Goal: Task Accomplishment & Management: Complete application form

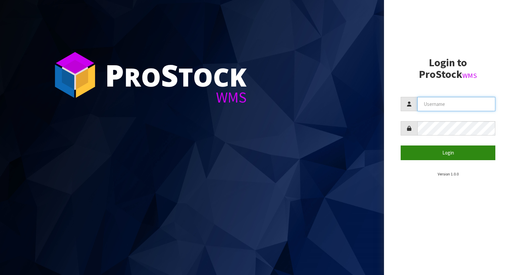
type input "YOURREFORMER"
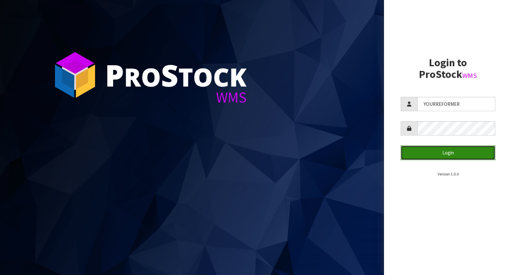
click at [416, 148] on button "Login" at bounding box center [448, 153] width 95 height 14
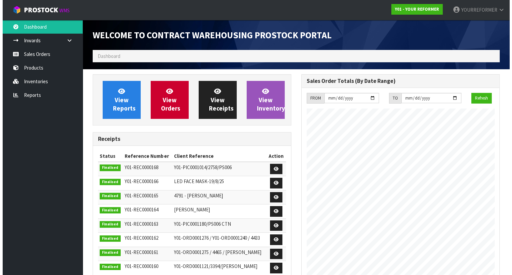
scroll to position [368, 208]
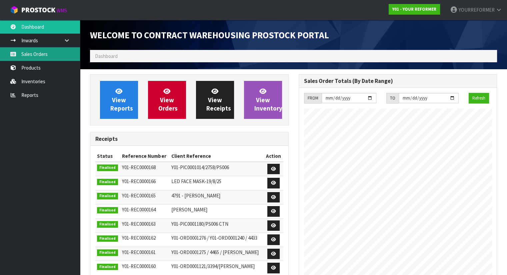
click at [60, 51] on link "Sales Orders" at bounding box center [40, 54] width 80 height 14
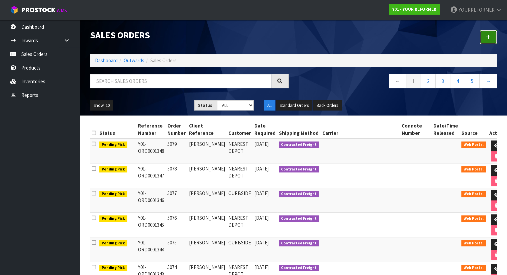
click at [494, 32] on link at bounding box center [488, 37] width 17 height 14
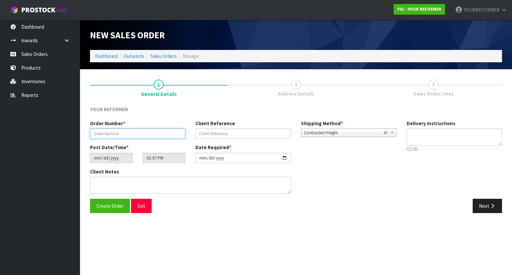
click at [118, 131] on input "text" at bounding box center [137, 134] width 95 height 10
paste input "4874"
type input "4874"
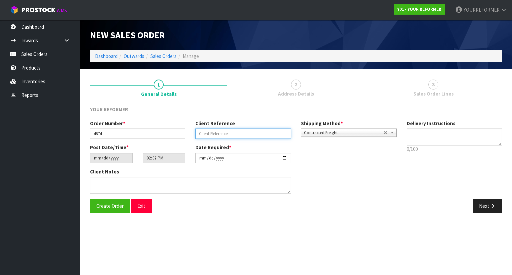
click at [235, 129] on input "text" at bounding box center [242, 134] width 95 height 10
paste input "[PERSON_NAME]"
type input "[PERSON_NAME]"
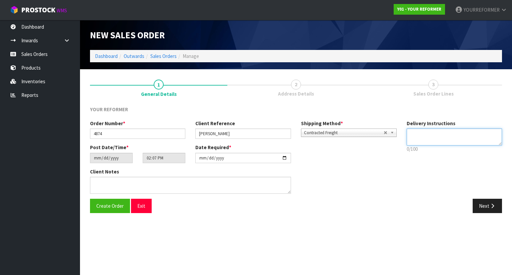
click at [415, 134] on textarea at bounding box center [455, 137] width 96 height 17
paste textarea "[PHONE_NUMBER]"
type textarea "CURBSIDE [PHONE_NUMBER]"
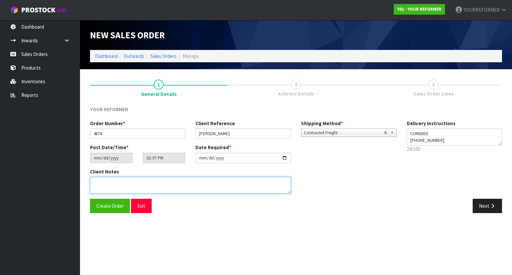
click at [151, 183] on textarea at bounding box center [190, 185] width 201 height 17
paste textarea "[PERSON_NAME] [STREET_ADDRESS][PERSON_NAME] [PHONE_NUMBER]"
type textarea "[PERSON_NAME] [STREET_ADDRESS][PERSON_NAME] [PHONE_NUMBER]"
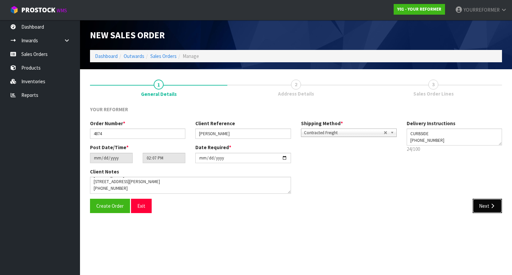
click at [488, 203] on button "Next" at bounding box center [487, 206] width 29 height 14
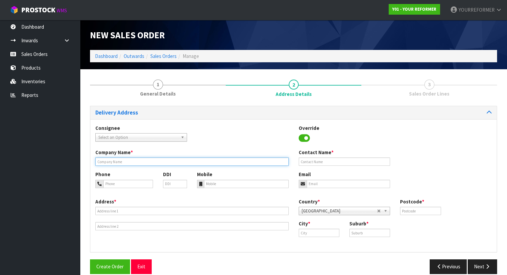
click at [131, 159] on input "text" at bounding box center [191, 162] width 193 height 8
type input "CURBSIDE"
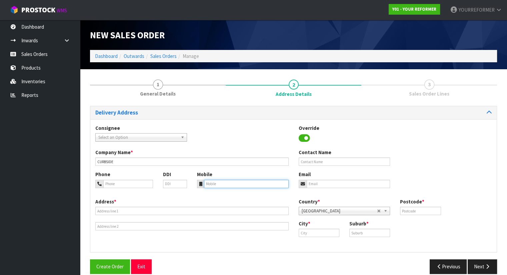
click at [212, 183] on input "tel" at bounding box center [246, 184] width 85 height 8
paste input "[PHONE_NUMBER]"
type input "[PHONE_NUMBER]"
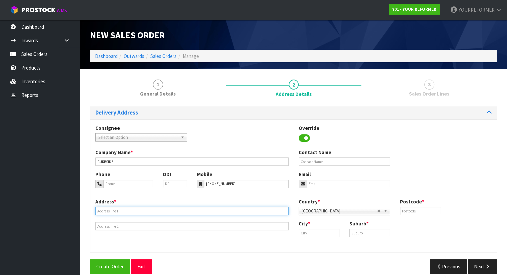
click at [127, 214] on input "text" at bounding box center [191, 211] width 193 height 8
paste input "[STREET_ADDRESS][PERSON_NAME]"
type input "[STREET_ADDRESS][PERSON_NAME]"
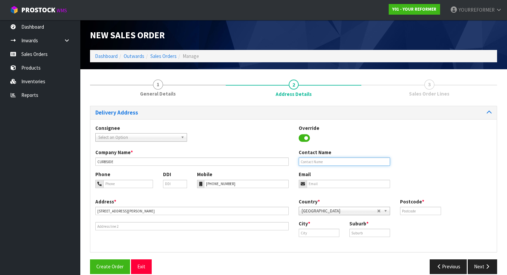
click at [321, 158] on input "text" at bounding box center [345, 162] width 92 height 8
paste input "[PERSON_NAME]"
type input "[PERSON_NAME]"
click at [347, 184] on input "email" at bounding box center [349, 184] width 84 height 8
paste input "[PERSON_NAME][EMAIL_ADDRESS][DOMAIN_NAME]"
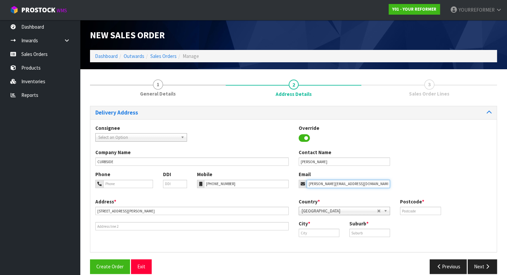
type input "[PERSON_NAME][EMAIL_ADDRESS][DOMAIN_NAME]"
click at [415, 212] on input "text" at bounding box center [420, 211] width 41 height 8
type input "2120"
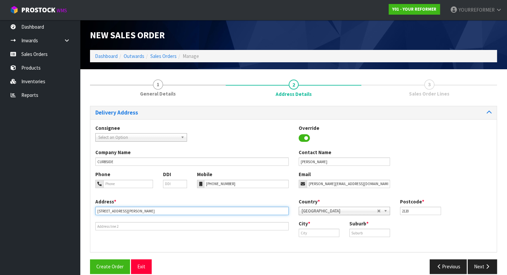
click at [147, 209] on input "[STREET_ADDRESS][PERSON_NAME]" at bounding box center [191, 211] width 193 height 8
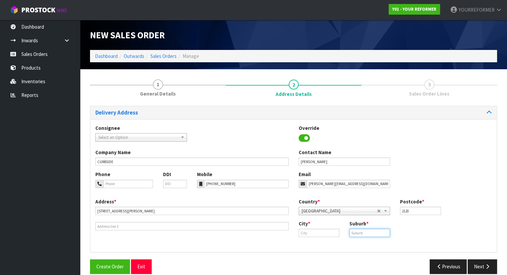
click at [383, 235] on input "text" at bounding box center [369, 233] width 41 height 8
paste input "PUKEKOHE"
type input "PUKEKOHE"
click at [305, 230] on input "text" at bounding box center [319, 233] width 41 height 8
click at [324, 244] on link "Auckla nd" at bounding box center [325, 244] width 53 height 9
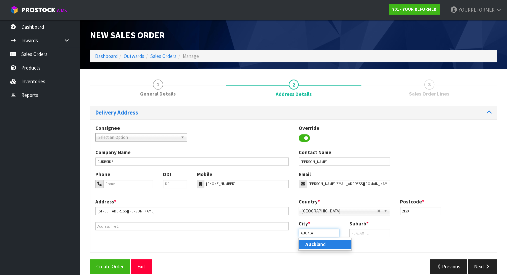
type input "[GEOGRAPHIC_DATA]"
click at [477, 263] on button "Next" at bounding box center [482, 267] width 29 height 14
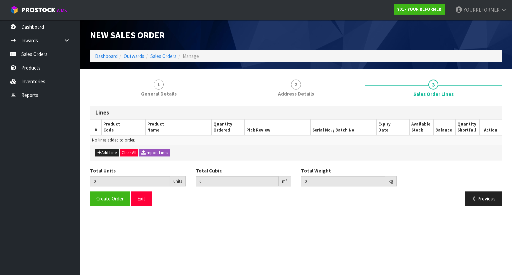
click at [107, 156] on div "Add Line Clear All Import Lines" at bounding box center [295, 152] width 411 height 15
click at [112, 152] on button "Add Line" at bounding box center [106, 153] width 23 height 8
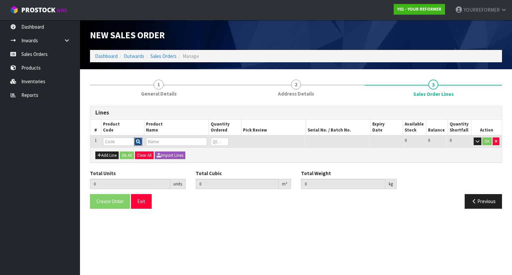
click at [139, 140] on icon "button" at bounding box center [138, 142] width 4 height 4
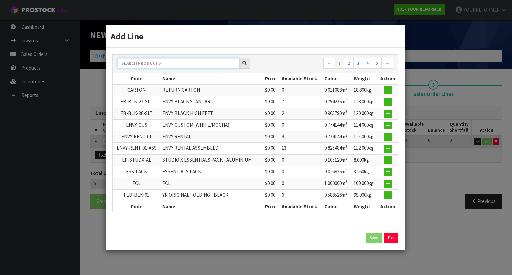
click at [159, 68] on input "text" at bounding box center [178, 63] width 121 height 10
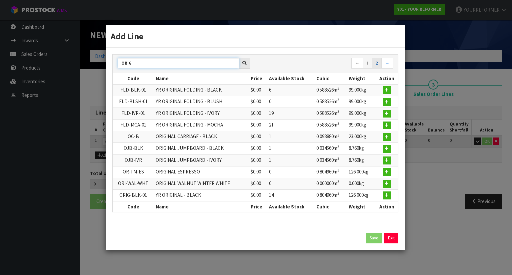
type input "ORIG"
click at [376, 66] on link "2" at bounding box center [377, 63] width 10 height 11
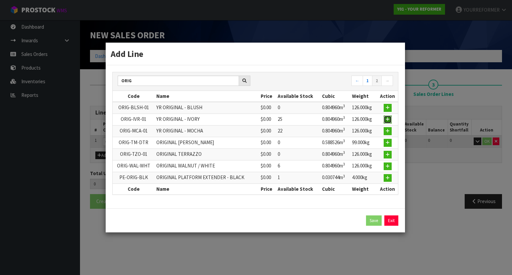
click at [389, 121] on icon "button" at bounding box center [388, 119] width 4 height 4
type input "0.000000"
type input "0.000"
type input "ORIG-IVR-01"
type input "YR ORIGINAL - IVORY"
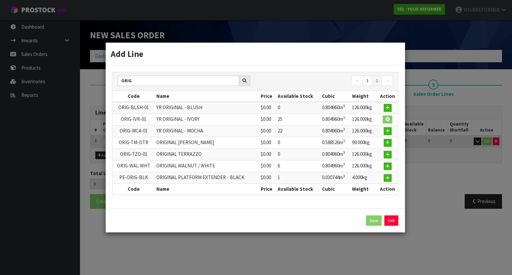
type input "0"
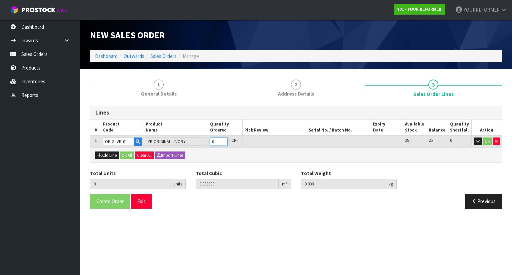
type input "1"
type input "0.80496"
type input "126"
type input "1"
click at [225, 140] on input "1" at bounding box center [219, 142] width 18 height 8
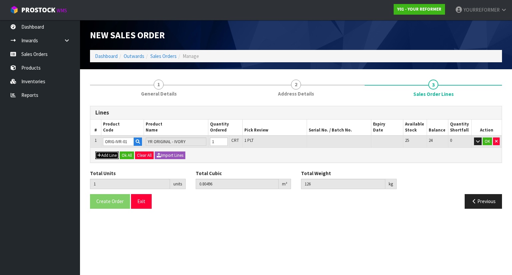
click at [105, 156] on button "Add Line" at bounding box center [106, 156] width 23 height 8
type input "0"
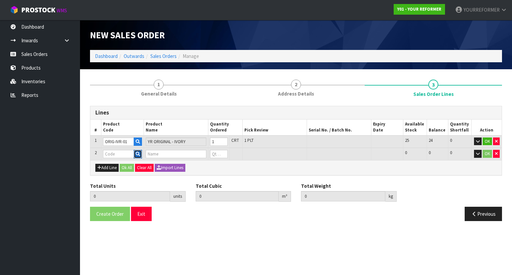
click at [135, 152] on button "button" at bounding box center [138, 154] width 8 height 9
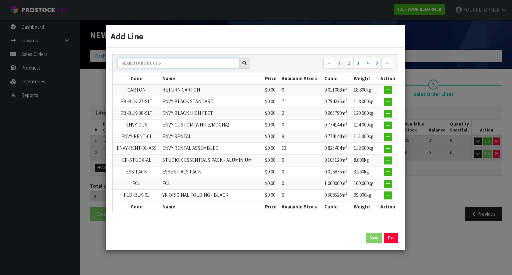
click at [154, 62] on input "text" at bounding box center [178, 63] width 121 height 10
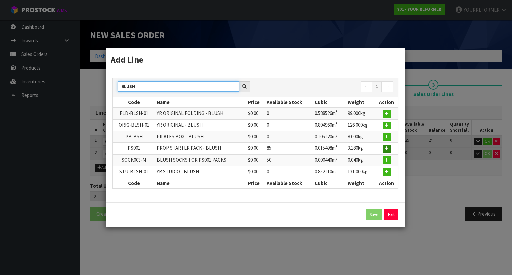
type input "BLUSH"
click at [390, 148] on button "button" at bounding box center [387, 149] width 8 height 8
type input "1"
type input "0.80496"
type input "126"
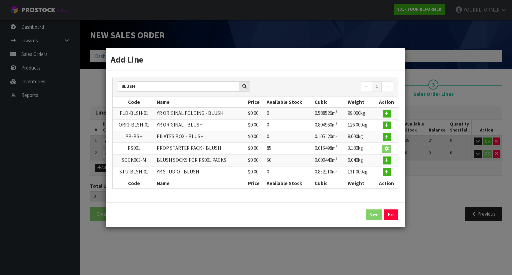
type input "PS001"
type input "PROP STARTER PACK - BLUSH"
type input "0"
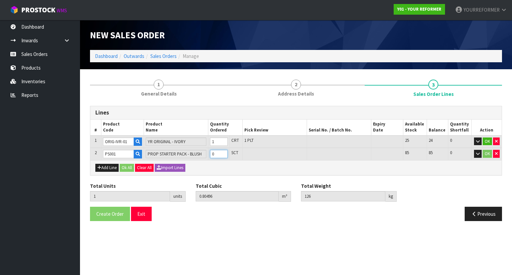
type input "2"
type input "0.820458"
type input "129.18"
type input "1"
click at [225, 152] on input "1" at bounding box center [219, 154] width 18 height 8
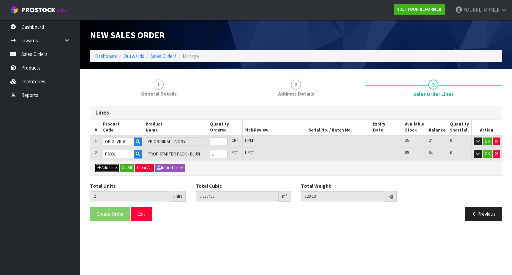
click at [113, 166] on button "Add Line" at bounding box center [106, 168] width 23 height 8
type input "0"
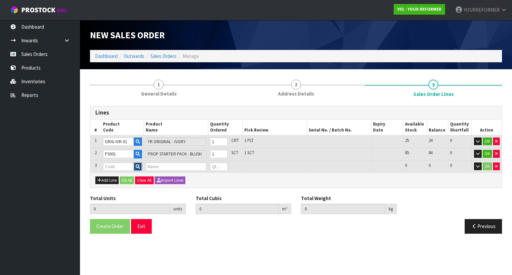
click at [137, 169] on button "button" at bounding box center [138, 167] width 8 height 9
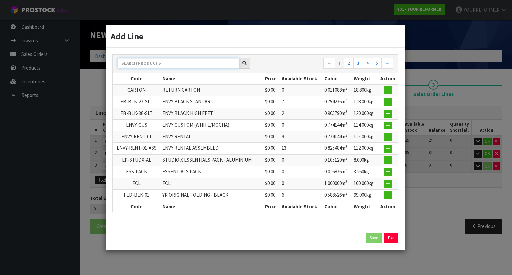
click at [153, 62] on input "text" at bounding box center [178, 63] width 121 height 10
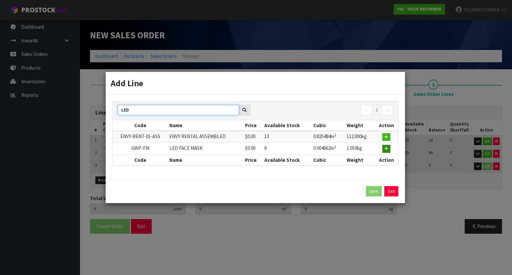
type input "LED"
click at [387, 149] on icon "button" at bounding box center [386, 149] width 4 height 4
type input "2"
type input "0.820458"
type input "129.18"
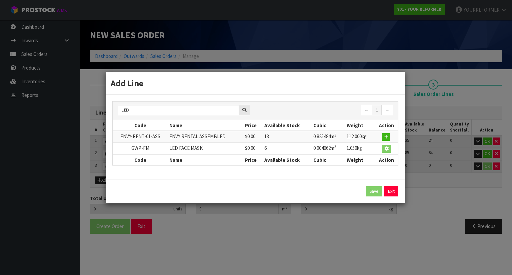
type input "GWP-FM"
type input "LED FACE MASK"
type input "0"
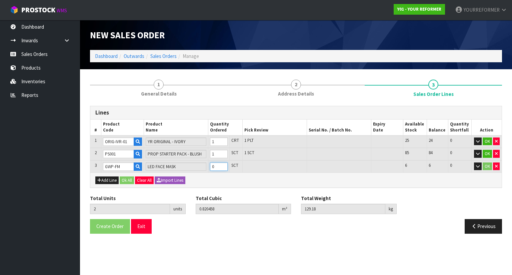
type input "3"
type input "0.82512"
type input "130.23"
type input "1"
click at [227, 164] on input "1" at bounding box center [219, 167] width 18 height 8
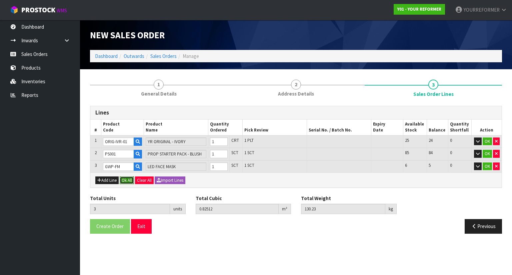
click at [131, 183] on button "Ok All" at bounding box center [127, 181] width 14 height 8
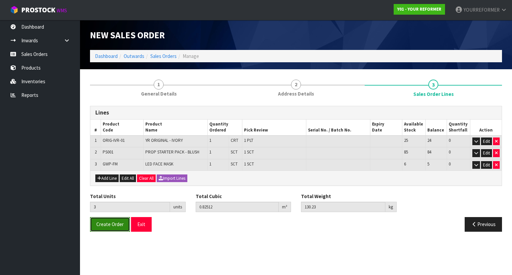
click at [120, 221] on span "Create Order" at bounding box center [109, 224] width 27 height 6
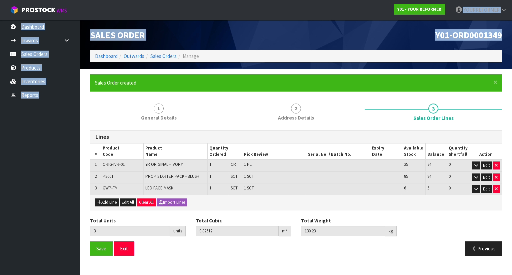
drag, startPoint x: 505, startPoint y: 39, endPoint x: 423, endPoint y: 19, distance: 84.2
click at [423, 19] on body "Toggle navigation ProStock WMS Y01 - YOUR REFORMER YOURREFORMER Logout Dashboar…" at bounding box center [256, 137] width 512 height 275
click at [503, 48] on div "Y01-ORD0001349" at bounding box center [401, 35] width 211 height 30
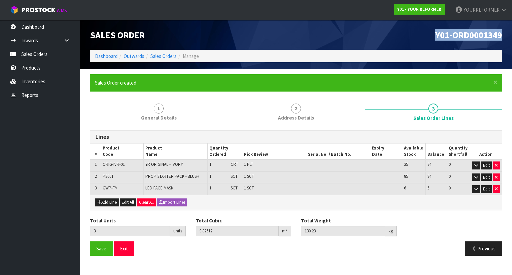
drag, startPoint x: 504, startPoint y: 40, endPoint x: 431, endPoint y: 39, distance: 73.4
click at [431, 39] on div "Y01-ORD0001349" at bounding box center [401, 35] width 211 height 30
copy span "Y01-ORD0001349"
